Goal: Information Seeking & Learning: Learn about a topic

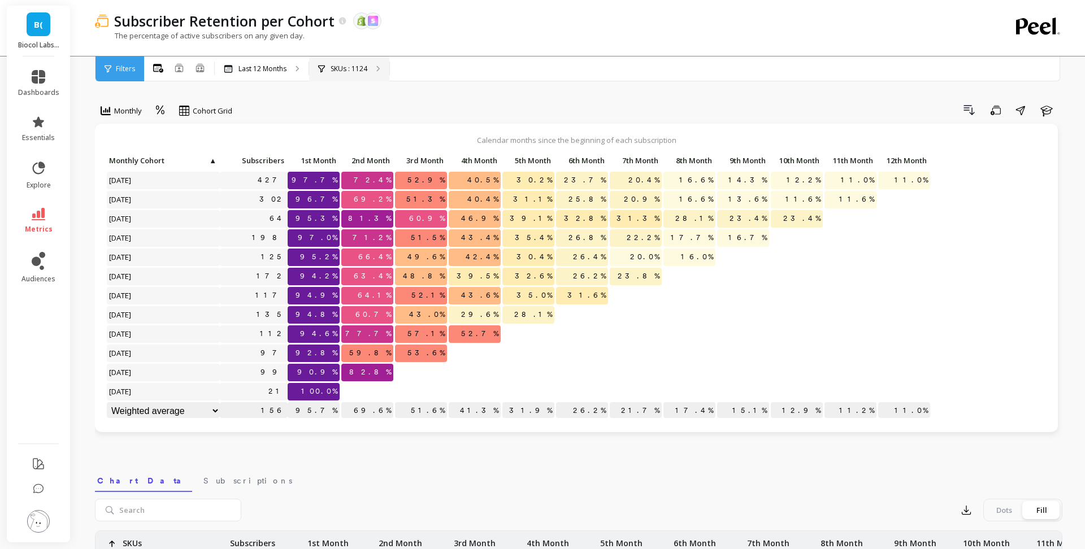
click at [365, 71] on p "SKUs : 1124" at bounding box center [349, 68] width 37 height 9
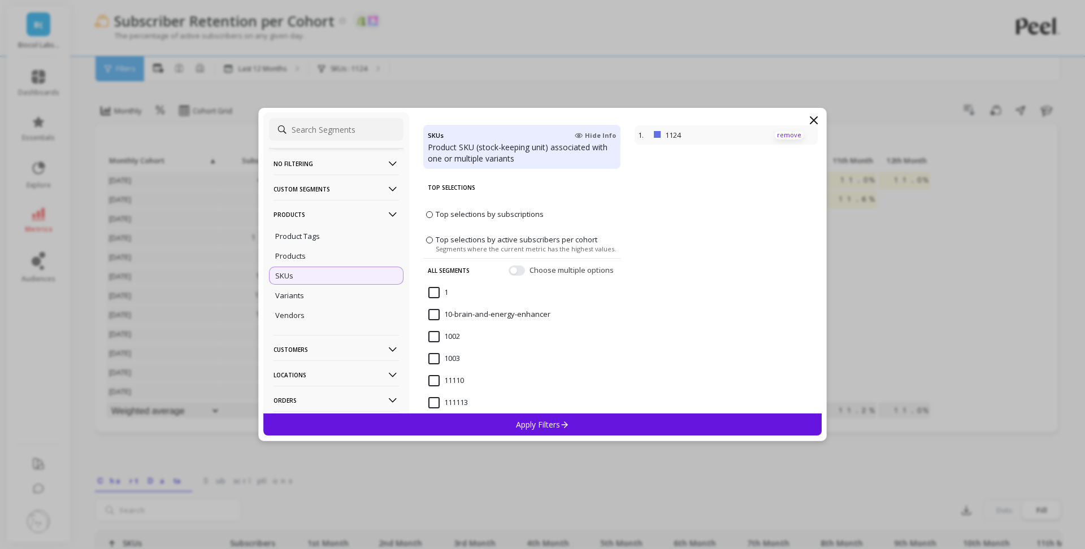
click at [789, 138] on p "remove" at bounding box center [789, 135] width 29 height 8
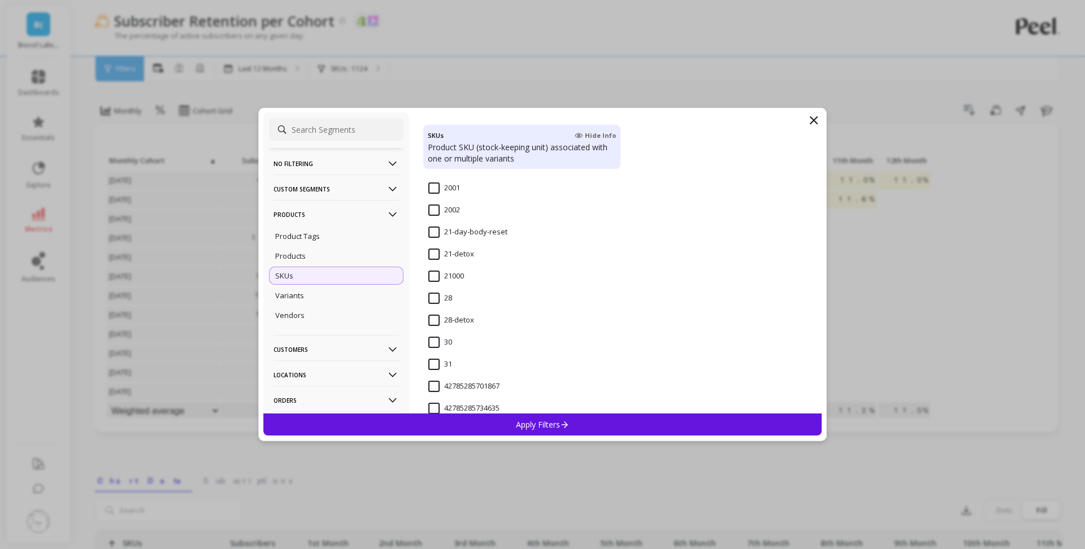
scroll to position [1031, 0]
click at [446, 315] on input "28-detox" at bounding box center [451, 319] width 46 height 11
click at [562, 427] on icon at bounding box center [565, 425] width 10 height 10
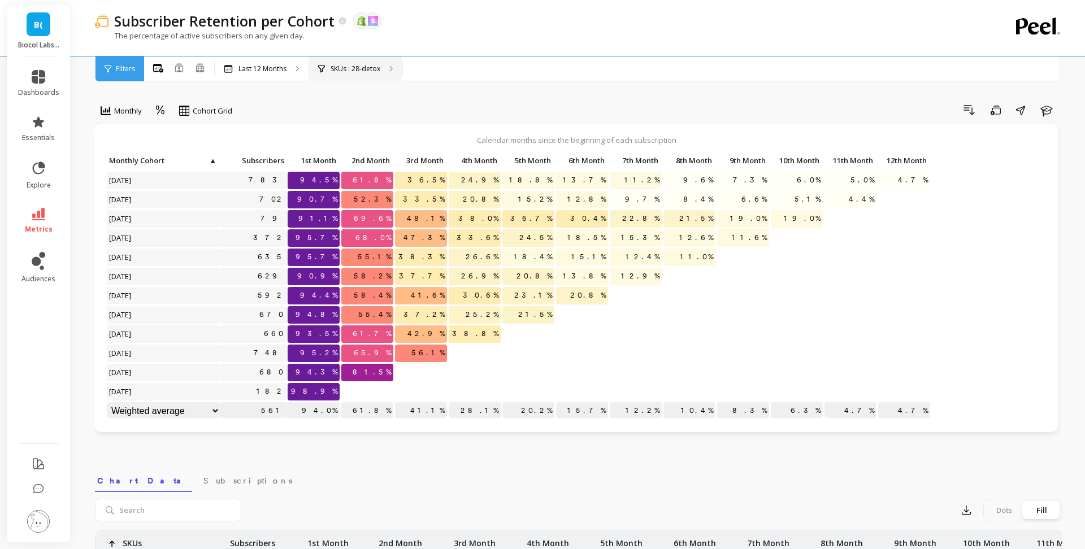
click at [357, 66] on p "SKUs : 28-detox" at bounding box center [356, 68] width 50 height 9
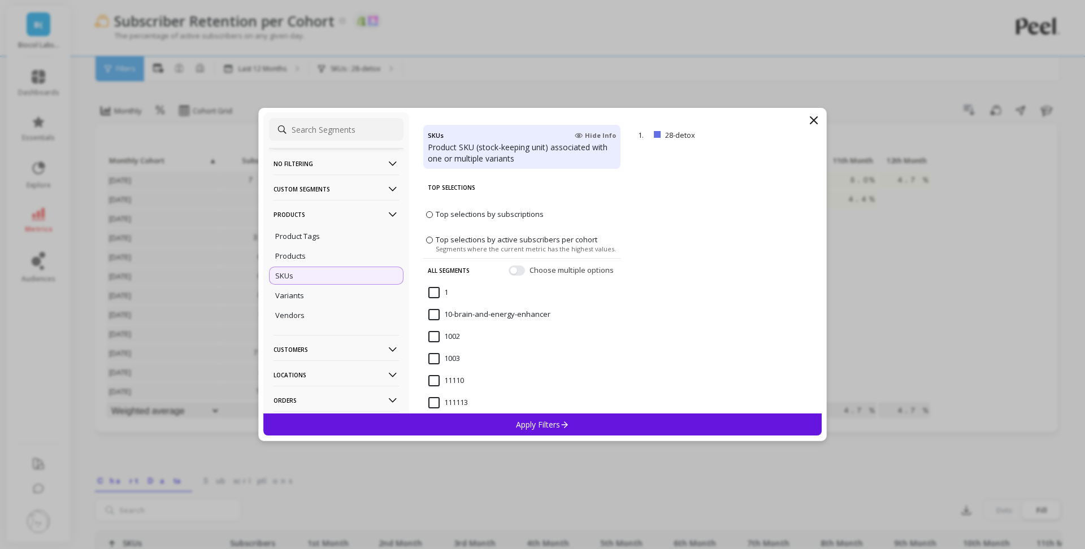
click at [318, 213] on p "Products" at bounding box center [335, 214] width 125 height 29
click at [318, 237] on p "Customers" at bounding box center [335, 239] width 125 height 29
click at [318, 259] on p "Customer Tags" at bounding box center [300, 262] width 51 height 10
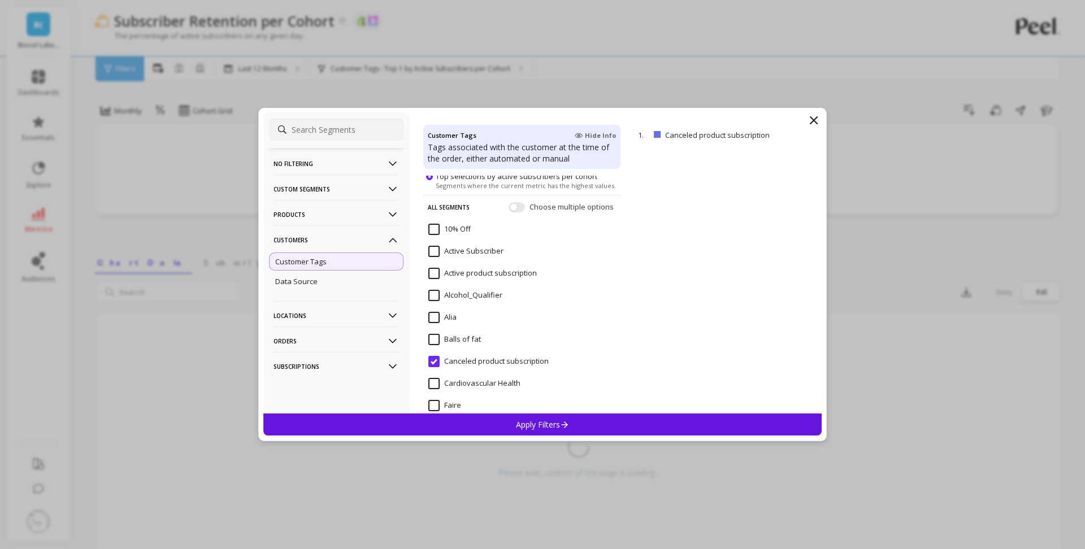
scroll to position [66, 0]
click at [434, 360] on subscription "Canceled product subscription" at bounding box center [488, 359] width 120 height 11
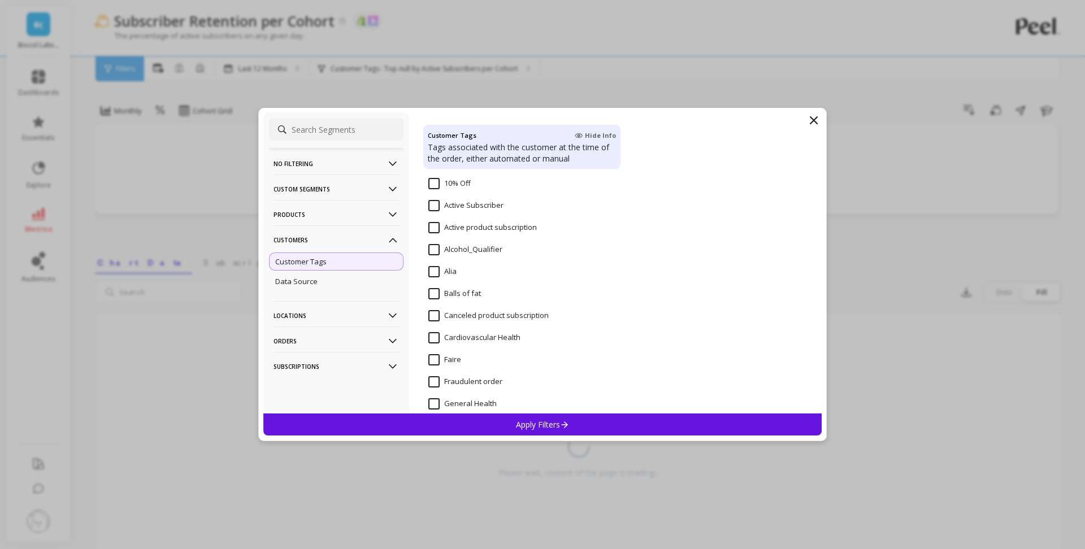
scroll to position [114, 0]
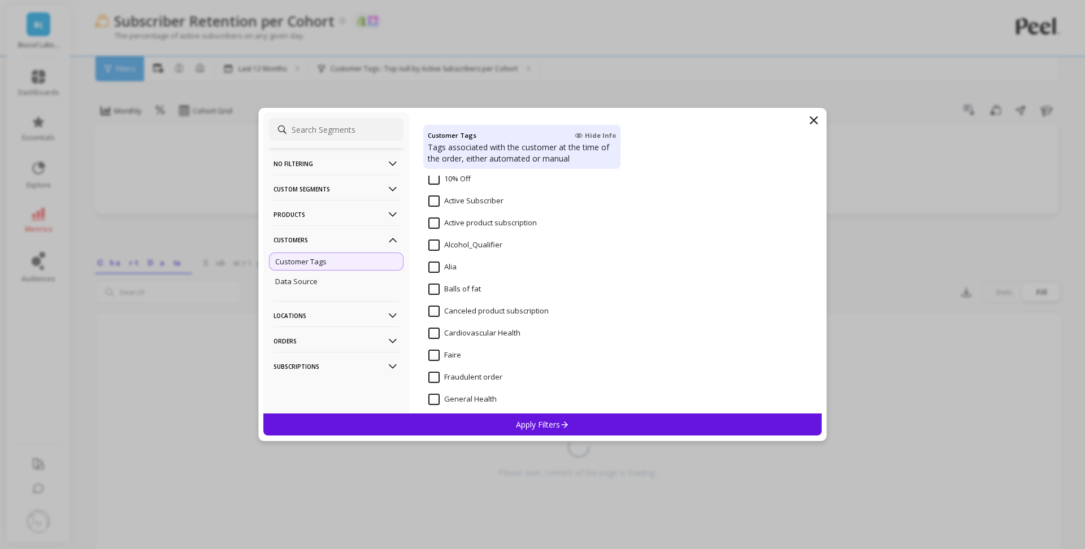
click at [498, 335] on Health "Cardiovascular Health" at bounding box center [474, 333] width 92 height 11
click at [518, 422] on p "Apply Filters" at bounding box center [543, 424] width 54 height 11
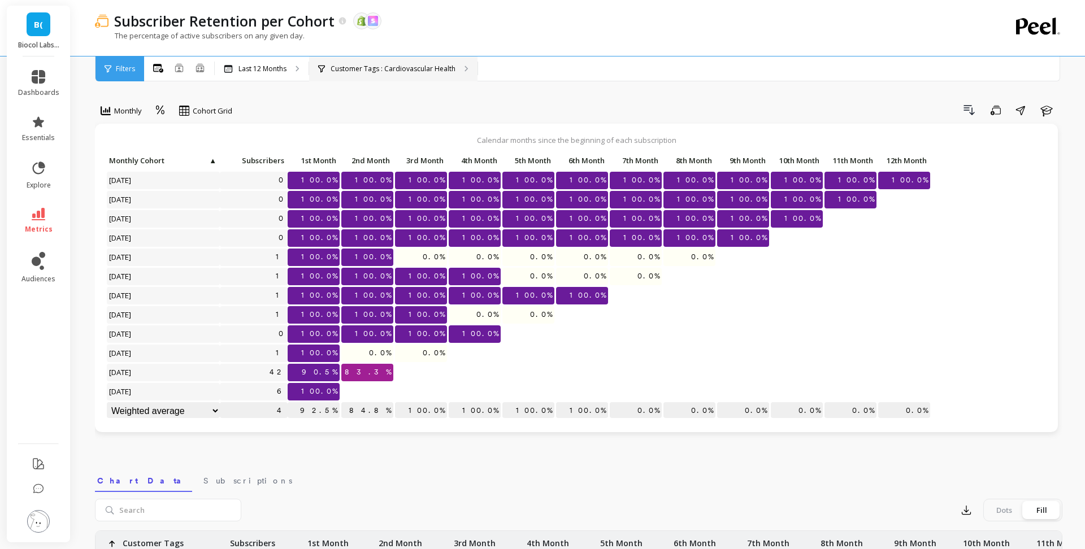
click at [386, 64] on p "Customer Tags : Cardiovascular Health" at bounding box center [393, 68] width 125 height 9
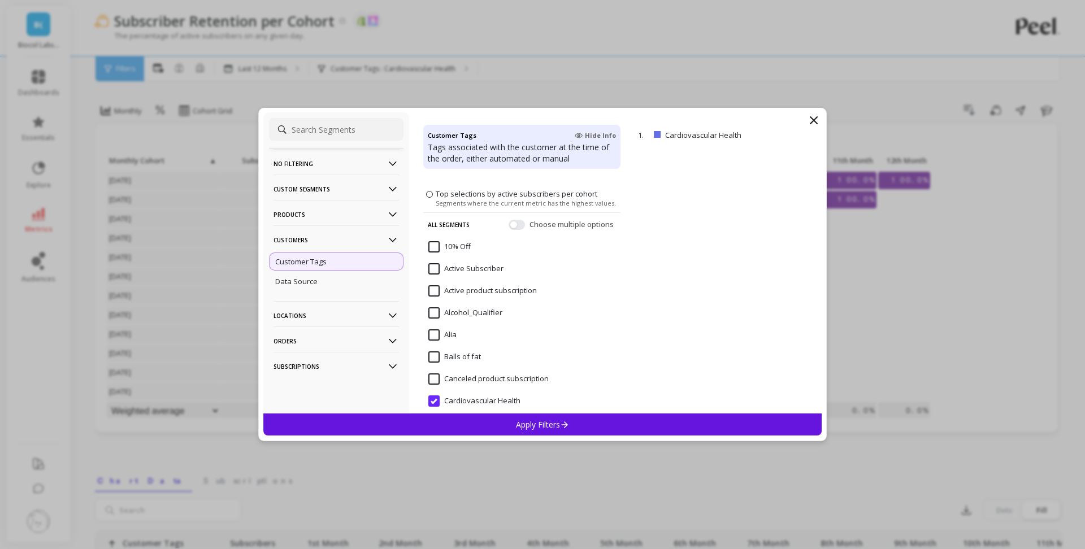
scroll to position [46, 0]
click at [465, 358] on fat "Balls of fat" at bounding box center [454, 356] width 53 height 11
click at [519, 427] on p "Apply Filters" at bounding box center [543, 424] width 54 height 11
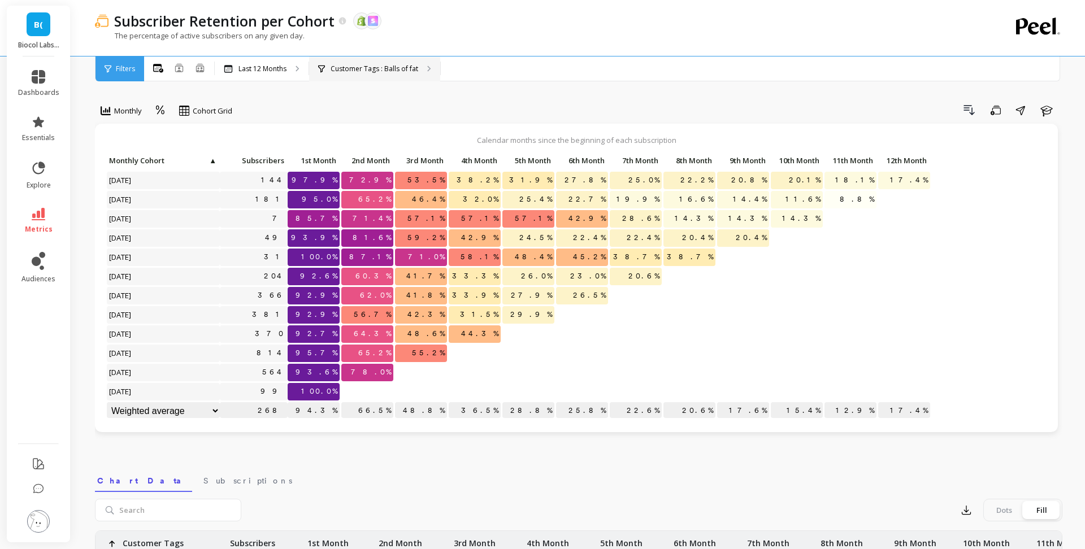
click at [411, 69] on p "Customer Tags : Balls of fat" at bounding box center [375, 68] width 88 height 9
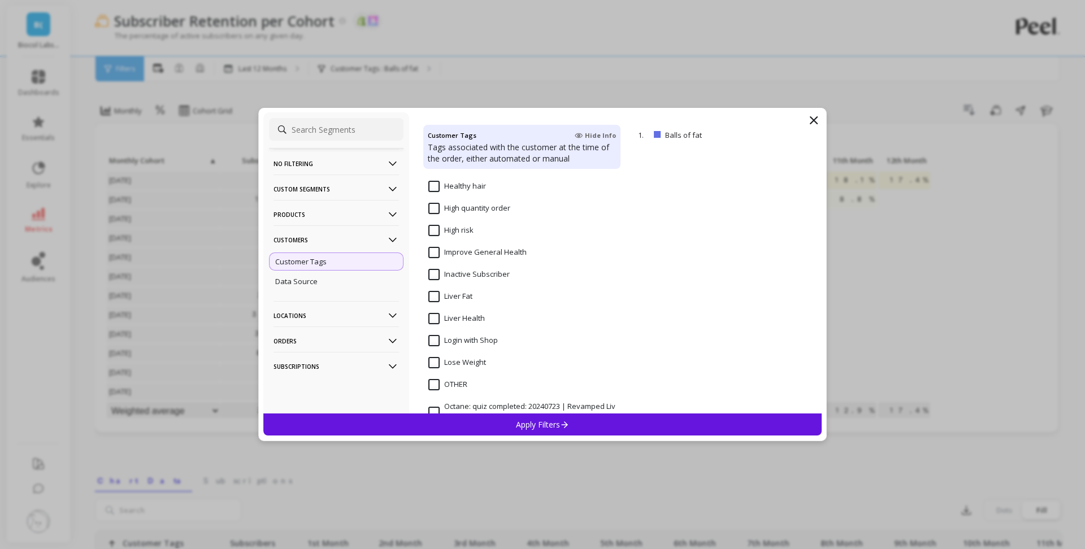
scroll to position [351, 0]
click at [473, 360] on Weight "Lose Weight" at bounding box center [457, 360] width 58 height 11
click at [490, 418] on div "Apply Filters" at bounding box center [542, 425] width 558 height 22
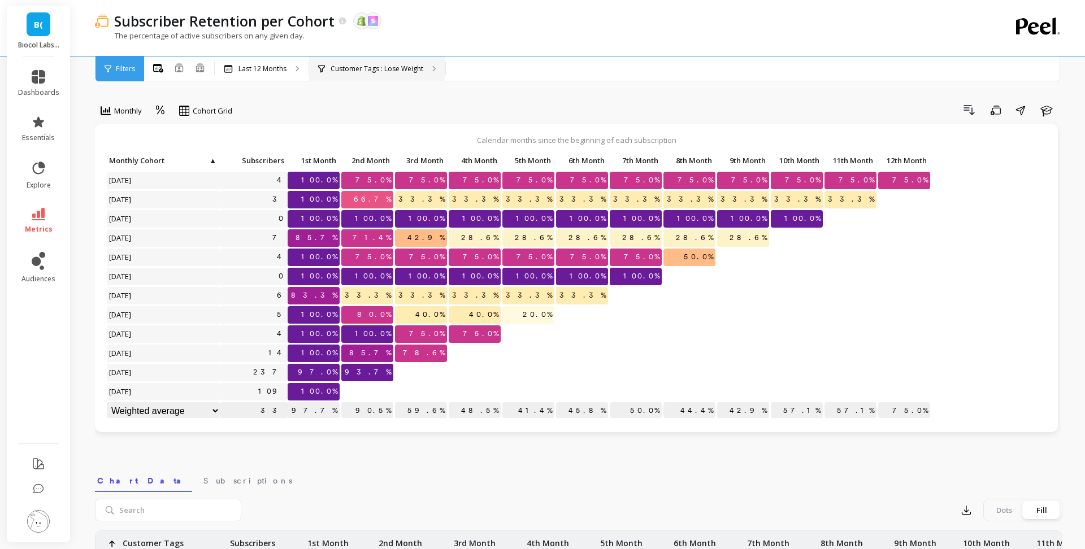
click at [403, 67] on p "Customer Tags : Lose Weight" at bounding box center [377, 68] width 93 height 9
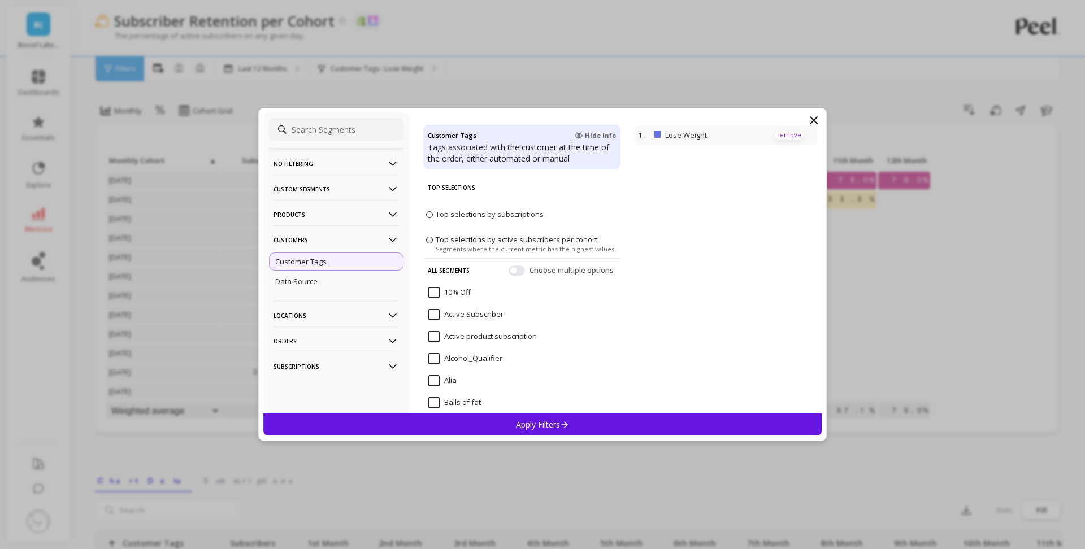
click at [779, 135] on p "remove" at bounding box center [789, 135] width 29 height 8
click at [347, 220] on p "Products" at bounding box center [335, 214] width 125 height 29
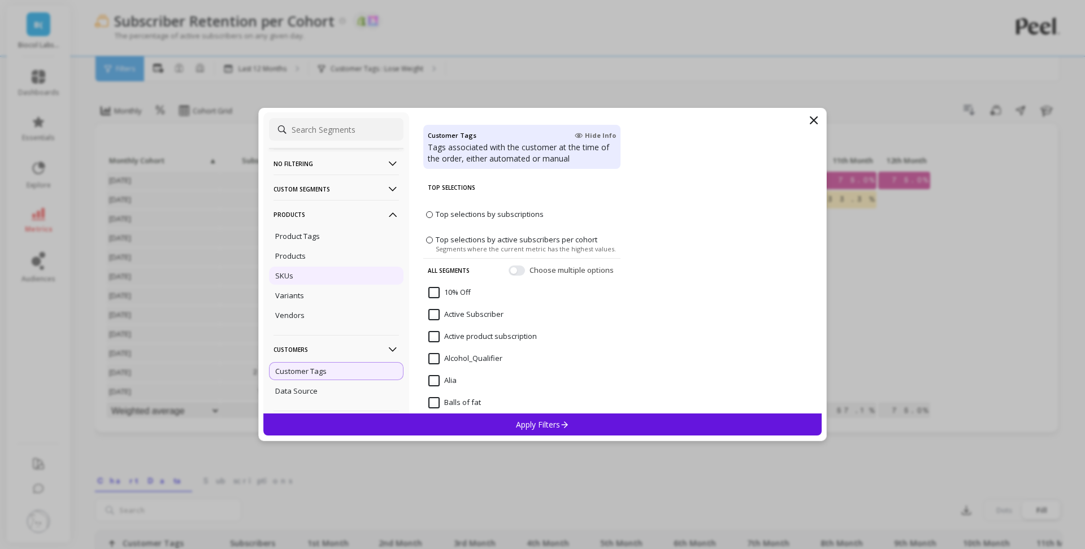
click at [315, 277] on div "SKUs" at bounding box center [336, 276] width 134 height 18
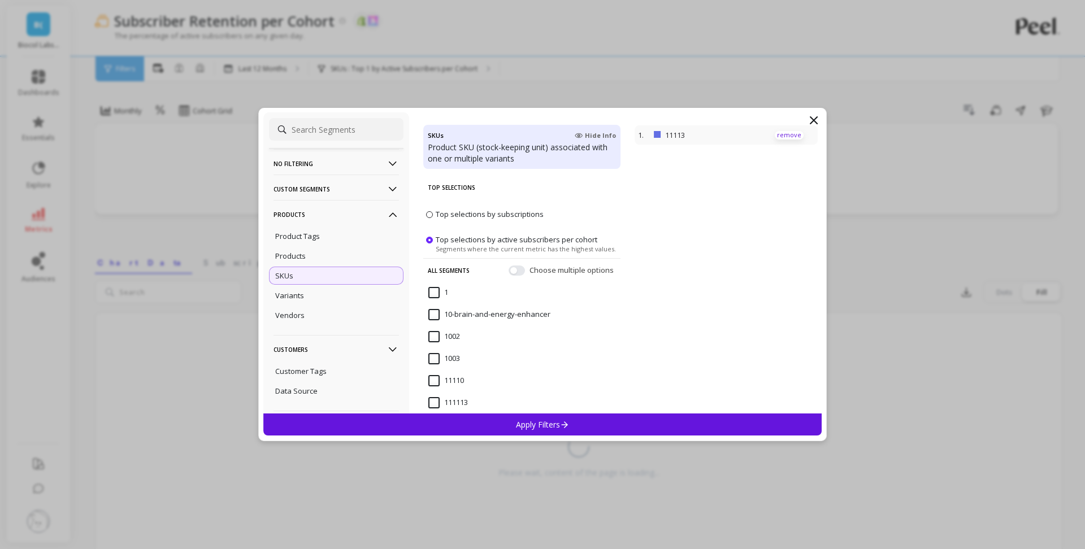
click at [793, 134] on p "remove" at bounding box center [789, 135] width 29 height 8
click at [336, 189] on p "Custom Segments" at bounding box center [335, 189] width 125 height 29
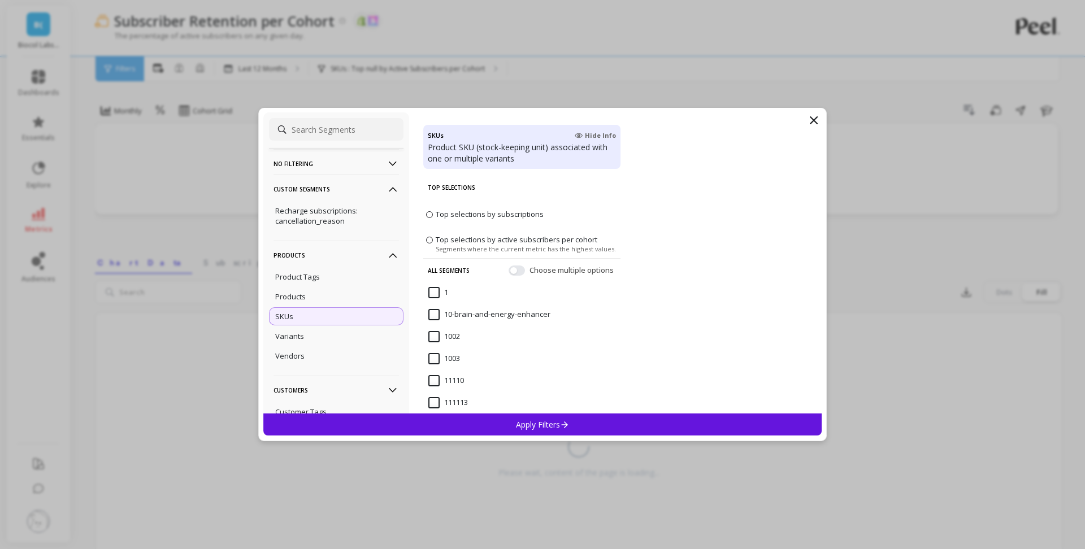
click at [336, 186] on p "Custom Segments" at bounding box center [335, 189] width 125 height 29
click at [342, 210] on p "Products" at bounding box center [335, 214] width 125 height 29
click at [338, 237] on p "Customers" at bounding box center [335, 239] width 125 height 29
click at [353, 185] on p "Custom Segments" at bounding box center [335, 189] width 125 height 29
click at [350, 160] on p "No filtering" at bounding box center [335, 163] width 125 height 29
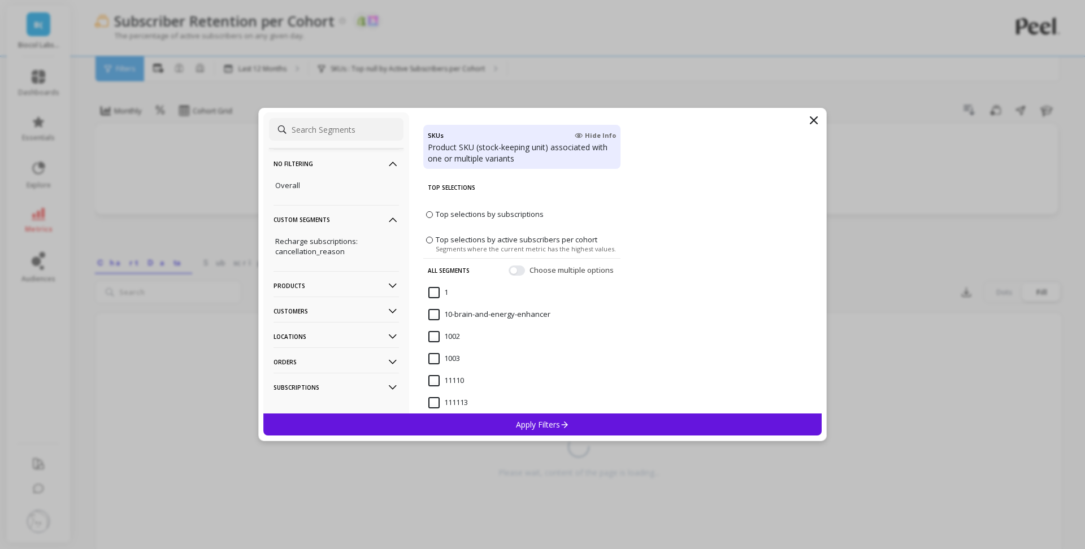
click at [350, 160] on p "No filtering" at bounding box center [335, 163] width 125 height 29
click at [368, 357] on p "Subscriptions" at bounding box center [335, 356] width 125 height 29
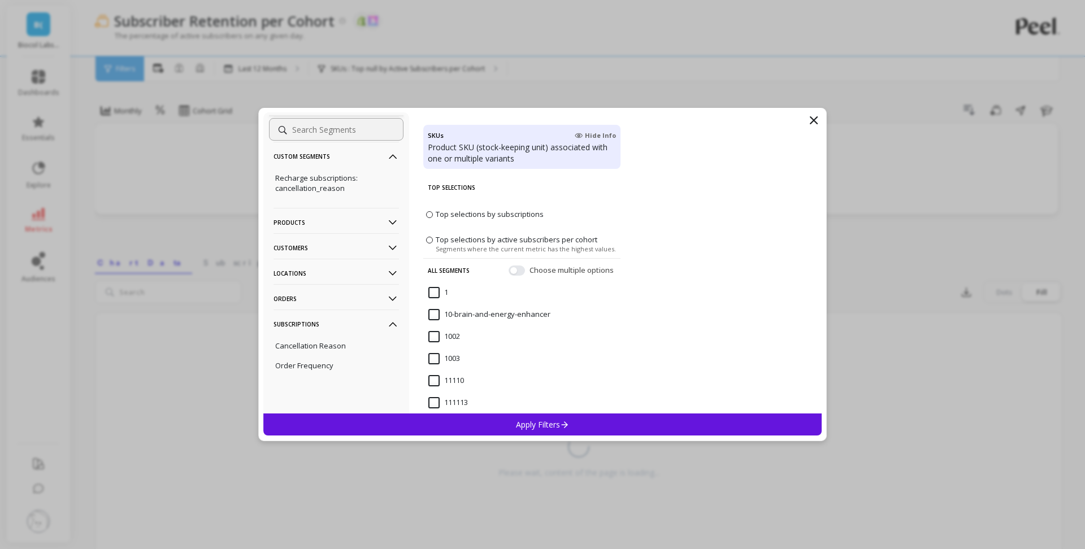
click at [815, 125] on icon at bounding box center [814, 121] width 14 height 14
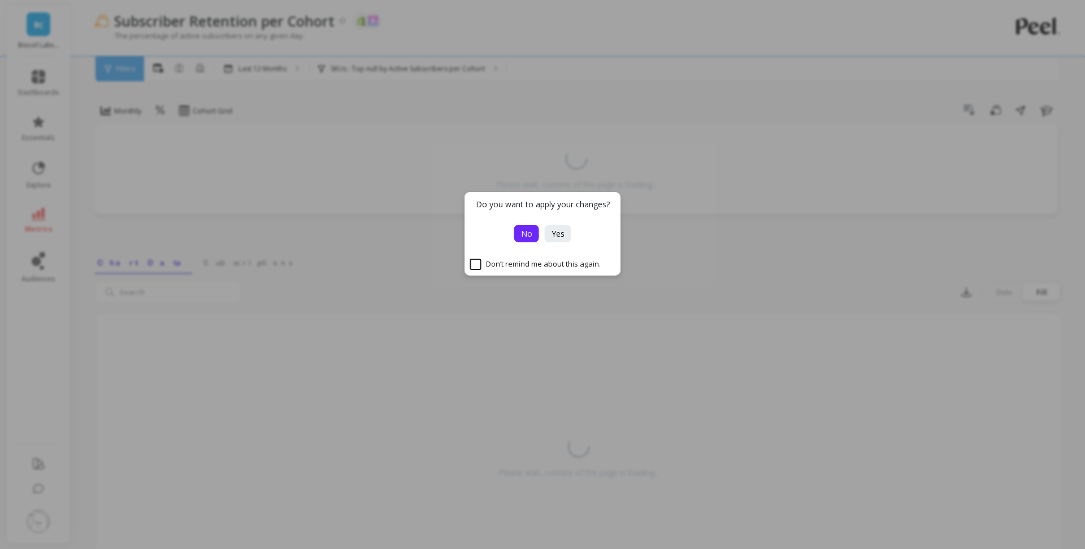
click at [531, 237] on span "No" at bounding box center [526, 233] width 11 height 11
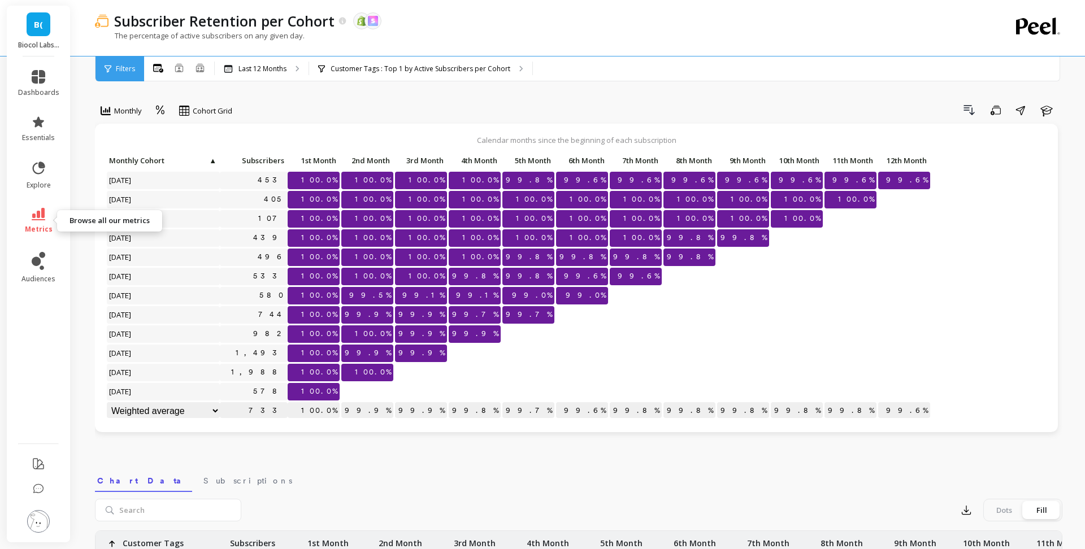
click at [43, 228] on span "metrics" at bounding box center [39, 229] width 28 height 9
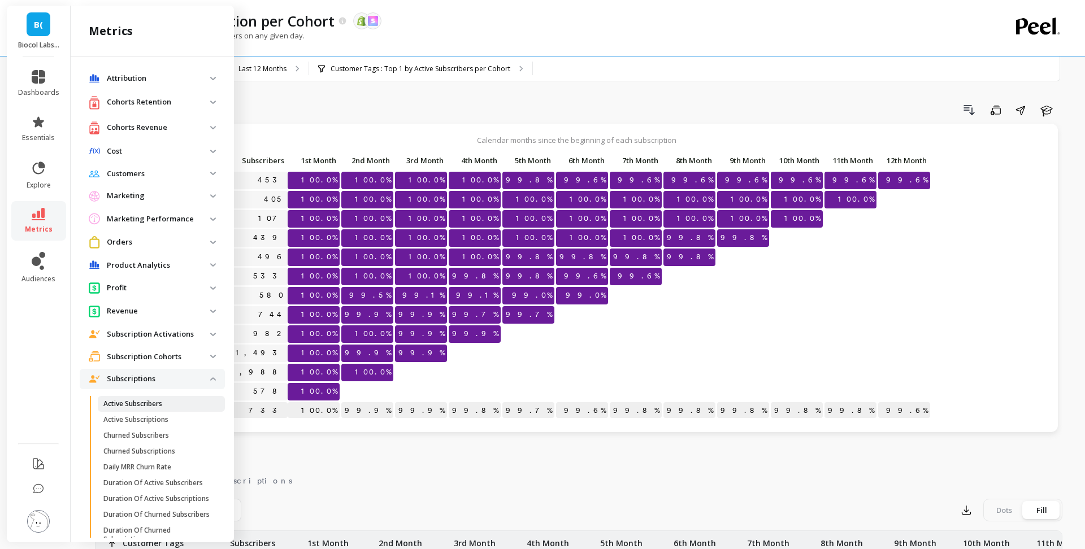
click at [150, 400] on p "Active Subscribers" at bounding box center [132, 403] width 59 height 9
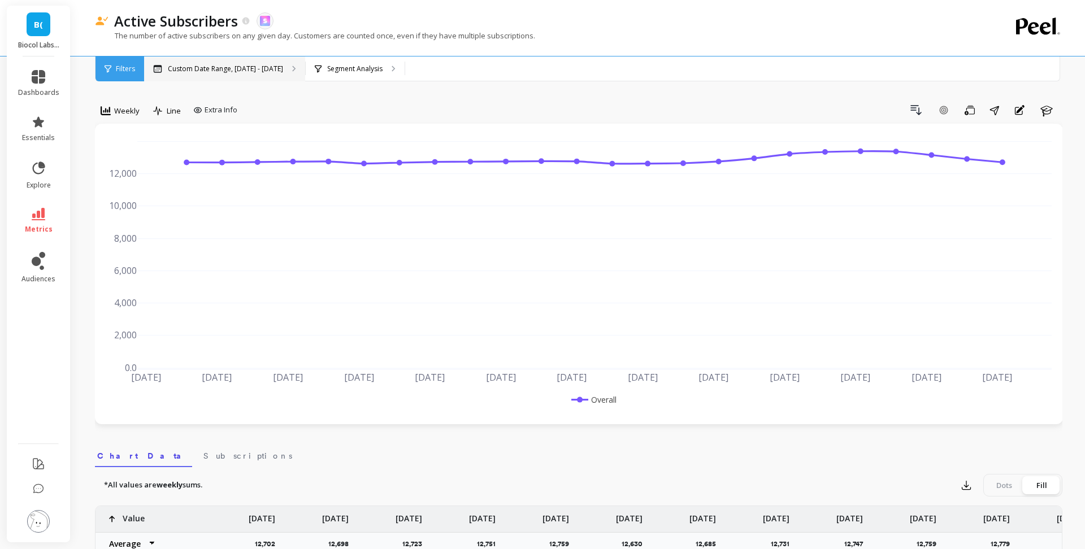
click at [268, 77] on div "Custom Date Range, [DATE] - [DATE]" at bounding box center [224, 69] width 161 height 25
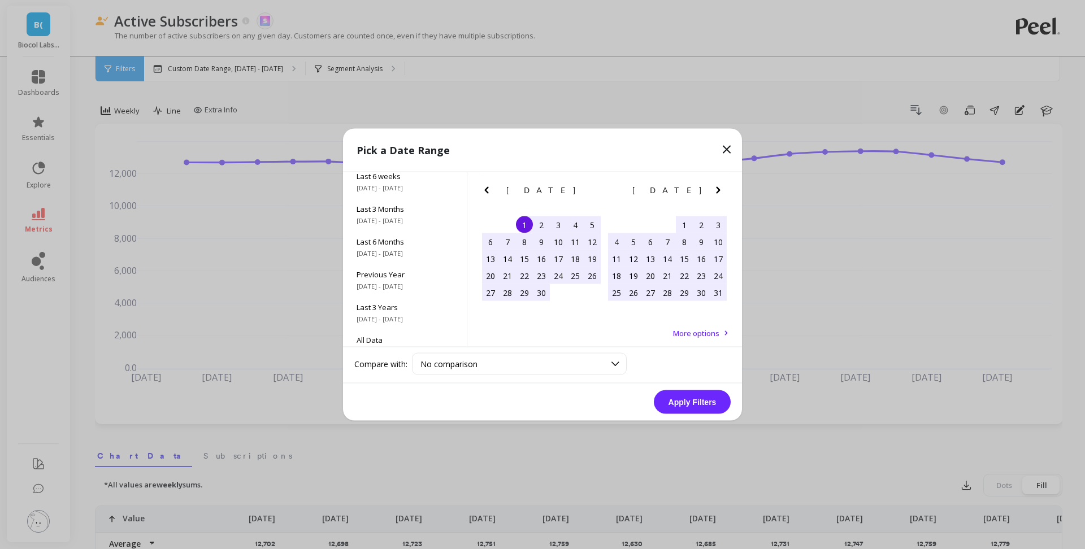
scroll to position [153, 0]
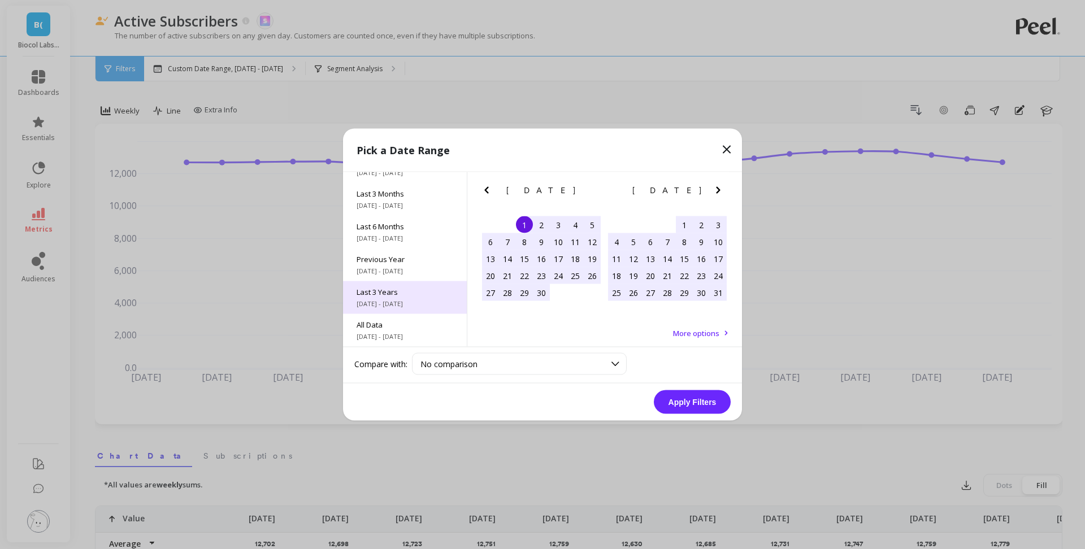
click at [407, 289] on span "Last 3 Years" at bounding box center [405, 292] width 97 height 10
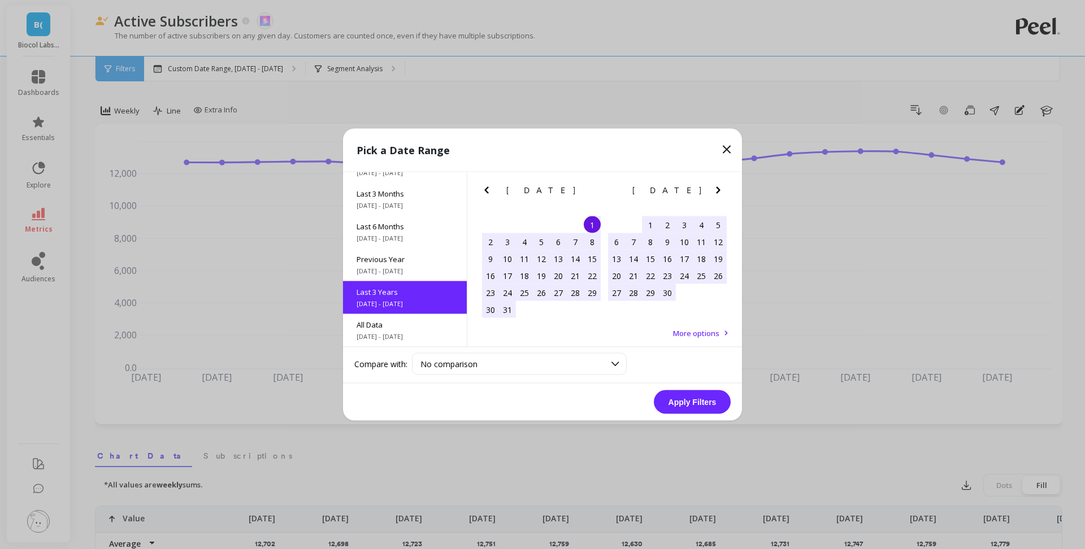
scroll to position [1, 0]
click at [687, 398] on button "Apply Filters" at bounding box center [692, 402] width 77 height 24
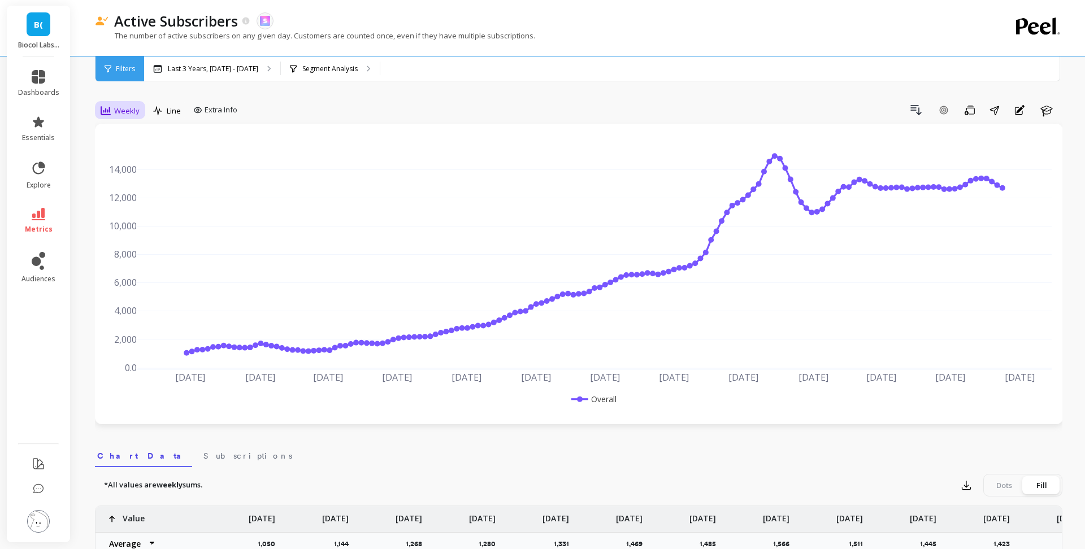
click at [103, 109] on icon at bounding box center [106, 111] width 10 height 10
click at [128, 207] on div "Monthly" at bounding box center [137, 201] width 78 height 20
